Goal: Task Accomplishment & Management: Manage account settings

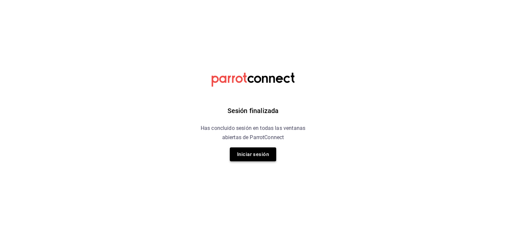
click at [258, 160] on button "Iniciar sesión" at bounding box center [253, 155] width 46 height 14
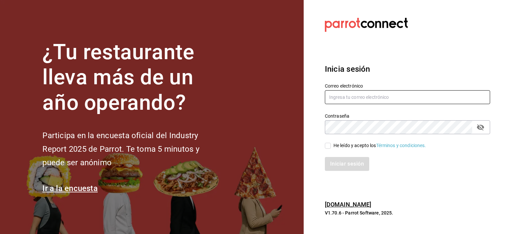
type input "[EMAIL_ADDRESS][DOMAIN_NAME]"
click at [331, 146] on span "He leído y acepto los Términos y condiciones." at bounding box center [378, 145] width 95 height 7
click at [331, 146] on input "He leído y acepto los Términos y condiciones." at bounding box center [328, 146] width 6 height 6
checkbox input "true"
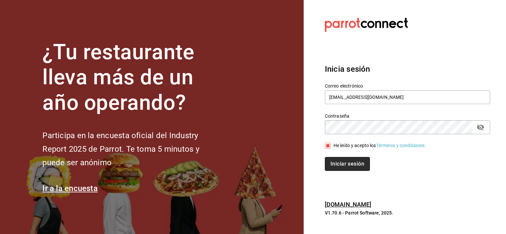
click at [330, 164] on button "Iniciar sesión" at bounding box center [347, 164] width 45 height 14
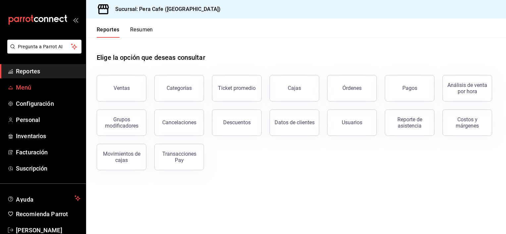
click at [25, 87] on span "Menú" at bounding box center [48, 87] width 65 height 9
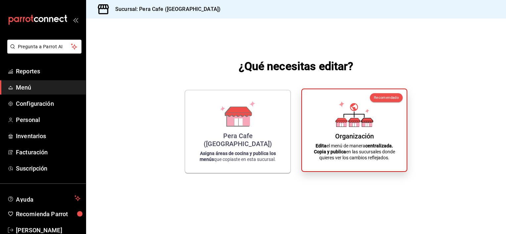
click at [351, 147] on p "Edita el menú de manera centralizada. Copia y publica en las sucursales donde q…" at bounding box center [354, 152] width 89 height 18
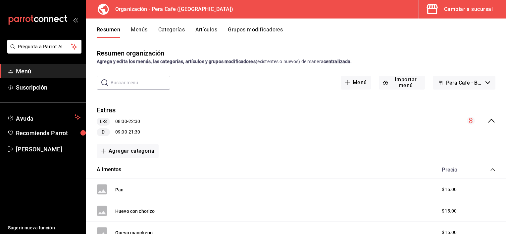
click at [487, 122] on icon "collapse-menu-row" at bounding box center [491, 121] width 8 height 8
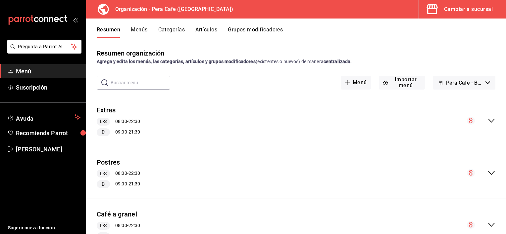
click at [459, 11] on div "Cambiar a sucursal" at bounding box center [468, 9] width 49 height 9
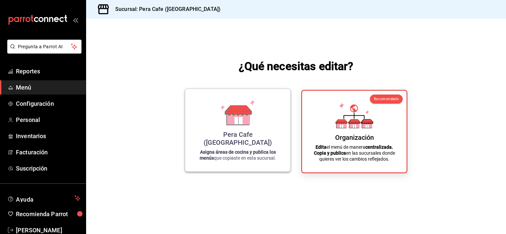
click at [243, 115] on icon at bounding box center [238, 111] width 26 height 10
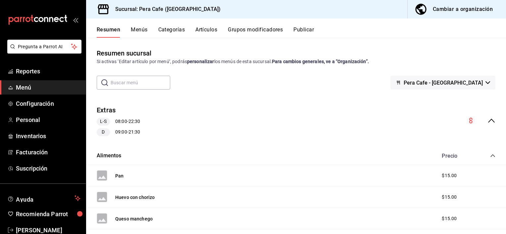
click at [304, 28] on button "Publicar" at bounding box center [303, 31] width 21 height 11
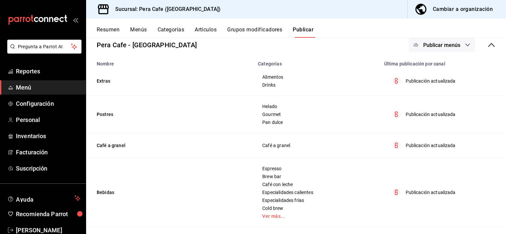
scroll to position [43, 0]
click at [27, 115] on span "Personal" at bounding box center [48, 119] width 65 height 9
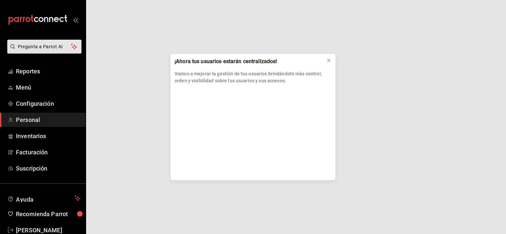
drag, startPoint x: 22, startPoint y: 89, endPoint x: 24, endPoint y: 82, distance: 6.6
click at [24, 82] on div "¡Ahora tus usuarios estarán centralizados! Vamos a mejorar la gestión de tus us…" at bounding box center [253, 117] width 506 height 234
click at [24, 86] on div "¡Ahora tus usuarios estarán centralizados! Vamos a mejorar la gestión de tus us…" at bounding box center [253, 117] width 506 height 234
click at [36, 74] on div "¡Ahora tus usuarios estarán centralizados! Vamos a mejorar la gestión de tus us…" at bounding box center [253, 117] width 506 height 234
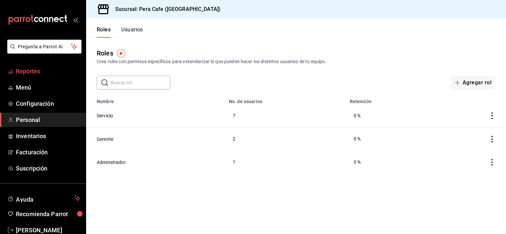
click at [50, 68] on span "Reportes" at bounding box center [48, 71] width 65 height 9
